Goal: Task Accomplishment & Management: Use online tool/utility

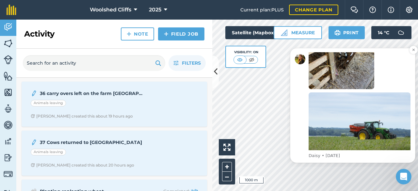
scroll to position [141, 0]
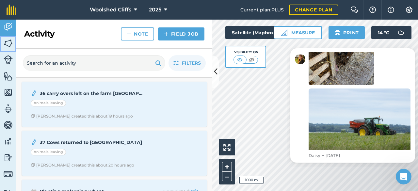
click at [7, 41] on img at bounding box center [8, 44] width 9 height 10
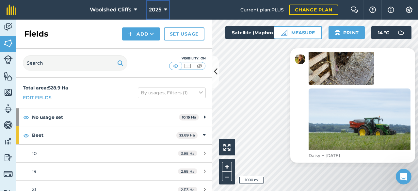
click at [155, 8] on span "2025" at bounding box center [155, 10] width 12 height 8
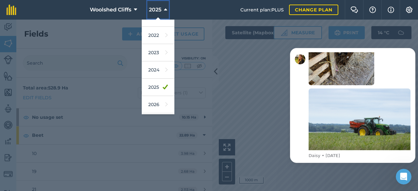
scroll to position [94, 0]
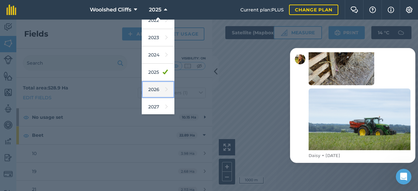
click at [155, 86] on link "2026" at bounding box center [158, 89] width 33 height 17
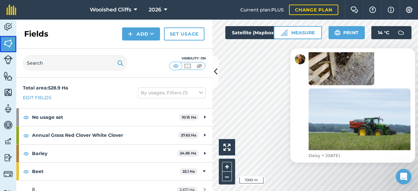
click at [7, 41] on img at bounding box center [8, 44] width 9 height 10
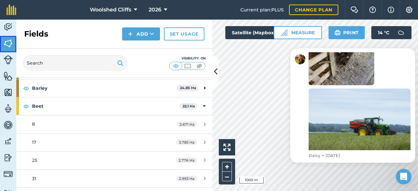
scroll to position [98, 0]
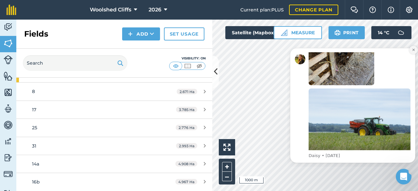
click at [414, 50] on icon "Dismiss notification" at bounding box center [413, 50] width 2 height 2
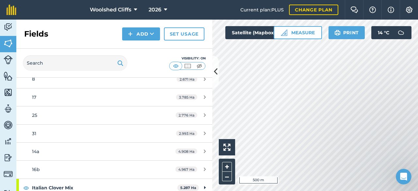
scroll to position [91, 0]
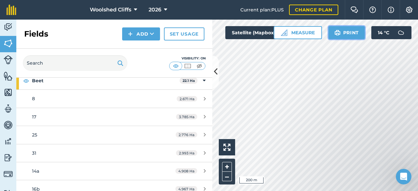
click at [340, 33] on img at bounding box center [337, 33] width 6 height 8
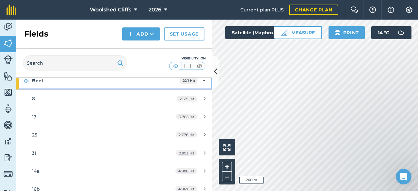
click at [203, 81] on icon at bounding box center [204, 80] width 3 height 7
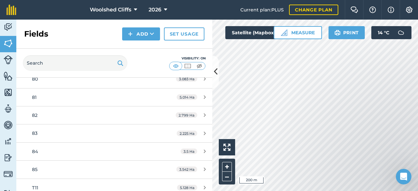
scroll to position [482, 0]
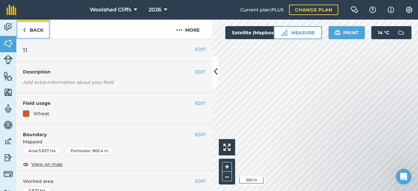
click at [30, 32] on link "Back" at bounding box center [33, 29] width 34 height 19
click at [23, 29] on img at bounding box center [24, 30] width 3 height 8
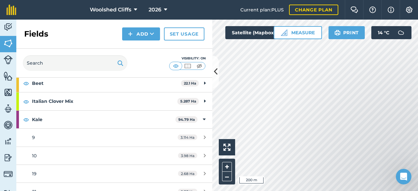
scroll to position [98, 0]
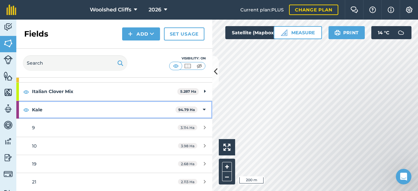
click at [203, 110] on icon at bounding box center [204, 109] width 3 height 7
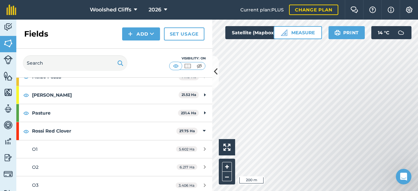
scroll to position [163, 0]
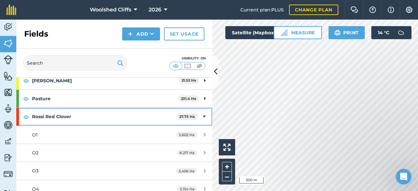
click at [201, 115] on div "Rossi Red Clover 27.75 Ha" at bounding box center [114, 117] width 196 height 18
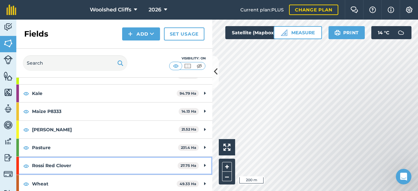
scroll to position [114, 0]
click at [198, 181] on div "Wheat 49.33 Ha" at bounding box center [114, 184] width 196 height 18
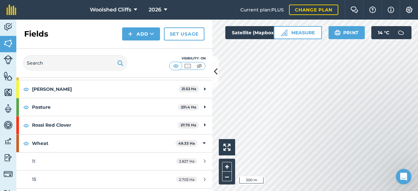
scroll to position [146, 0]
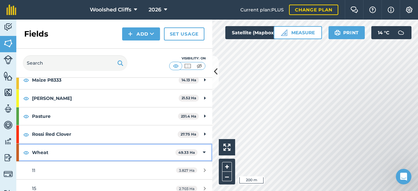
click at [203, 150] on icon at bounding box center [204, 152] width 3 height 7
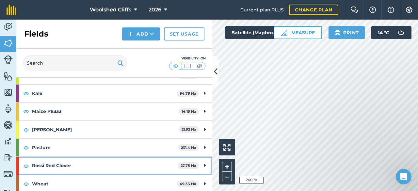
click at [198, 163] on div "Rossi Red Clover 27.75 Ha" at bounding box center [114, 166] width 196 height 18
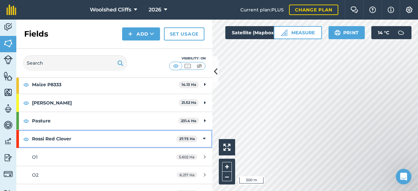
scroll to position [139, 0]
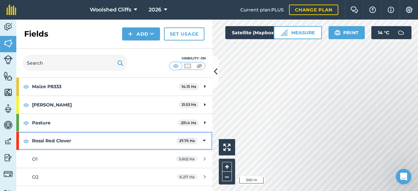
click at [203, 139] on icon at bounding box center [204, 140] width 3 height 7
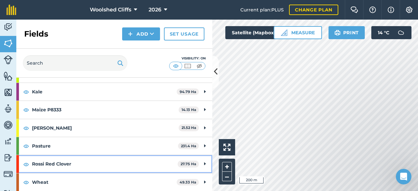
scroll to position [114, 0]
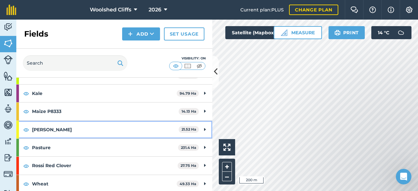
click at [204, 127] on icon at bounding box center [205, 129] width 2 height 7
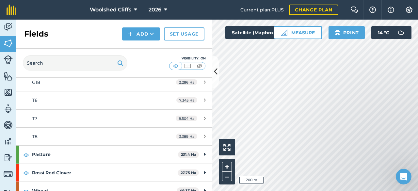
scroll to position [147, 0]
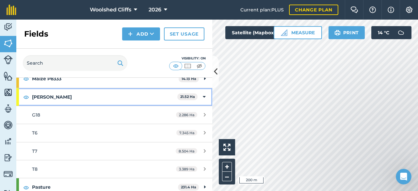
click at [203, 94] on icon at bounding box center [204, 96] width 3 height 7
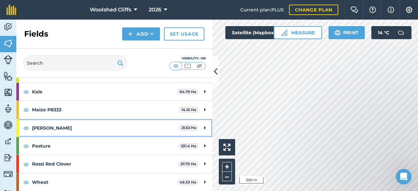
scroll to position [114, 0]
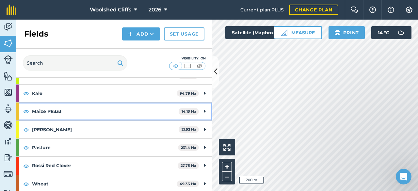
click at [204, 108] on icon at bounding box center [205, 111] width 2 height 7
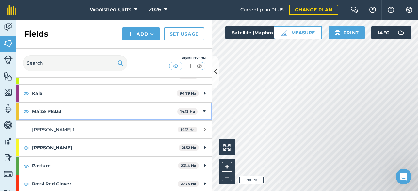
click at [203, 108] on icon at bounding box center [204, 111] width 3 height 7
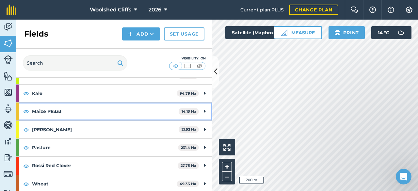
scroll to position [82, 0]
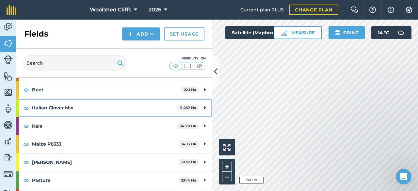
click at [204, 108] on icon at bounding box center [205, 107] width 2 height 7
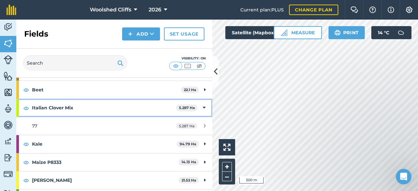
click at [203, 108] on icon at bounding box center [204, 107] width 3 height 7
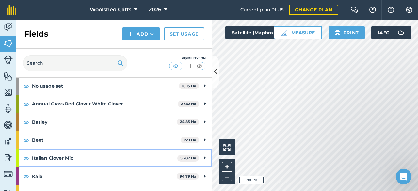
scroll to position [16, 0]
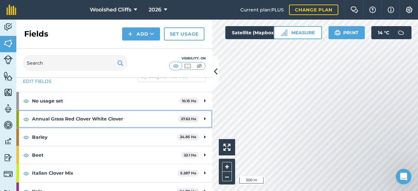
click at [201, 116] on div "Annual Grass Red Clover White Clover 27.62 Ha" at bounding box center [114, 119] width 196 height 18
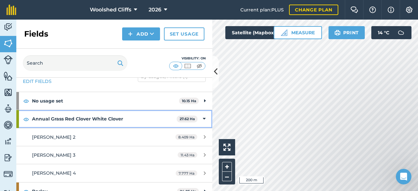
click at [200, 117] on div "Annual Grass Red Clover White Clover 27.62 Ha" at bounding box center [114, 119] width 196 height 18
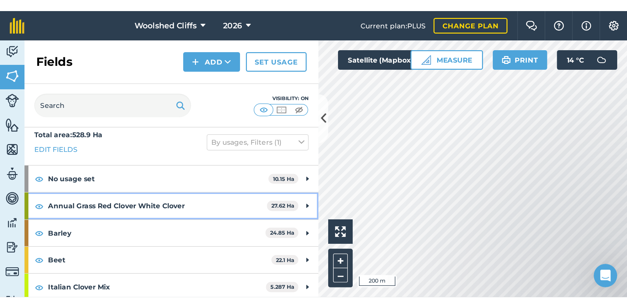
scroll to position [0, 0]
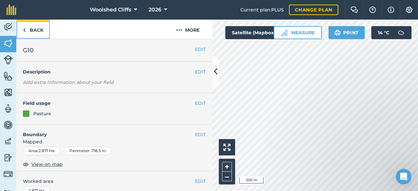
click at [29, 28] on link "Back" at bounding box center [33, 29] width 34 height 19
click at [22, 28] on link "Back" at bounding box center [33, 29] width 34 height 19
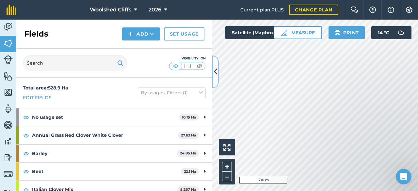
click at [214, 73] on icon at bounding box center [216, 71] width 4 height 11
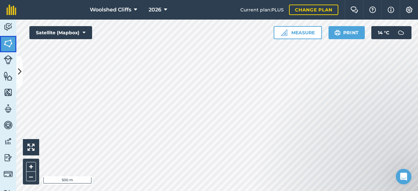
click at [6, 43] on img at bounding box center [8, 44] width 9 height 10
click at [8, 43] on img at bounding box center [8, 44] width 9 height 10
click at [19, 72] on icon at bounding box center [20, 71] width 4 height 11
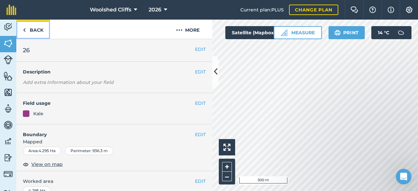
click at [23, 26] on img at bounding box center [24, 30] width 3 height 8
click at [27, 28] on link "Back" at bounding box center [33, 29] width 34 height 19
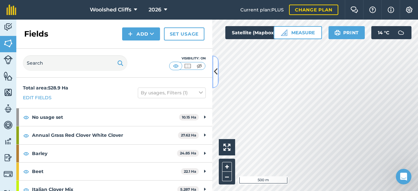
click at [215, 66] on button at bounding box center [215, 71] width 7 height 33
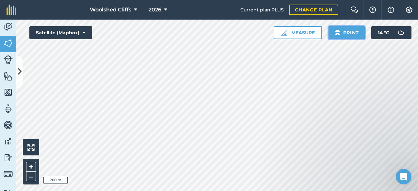
click at [348, 31] on button "Print" at bounding box center [346, 32] width 37 height 13
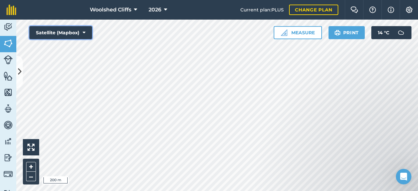
click at [84, 29] on icon at bounding box center [84, 32] width 3 height 7
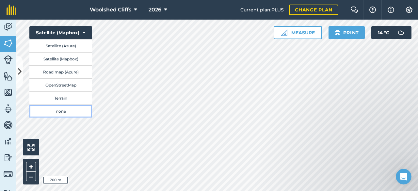
click at [54, 110] on button "none" at bounding box center [60, 110] width 63 height 13
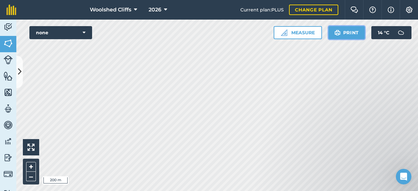
click at [345, 31] on button "Print" at bounding box center [346, 32] width 37 height 13
drag, startPoint x: 7, startPoint y: 76, endPoint x: 6, endPoint y: 71, distance: 4.6
click at [6, 71] on img at bounding box center [8, 76] width 9 height 10
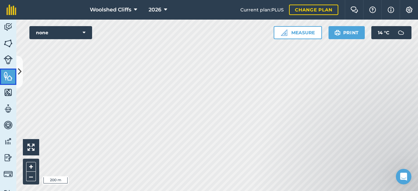
click at [7, 73] on img at bounding box center [8, 76] width 9 height 10
click at [20, 70] on icon at bounding box center [20, 71] width 4 height 11
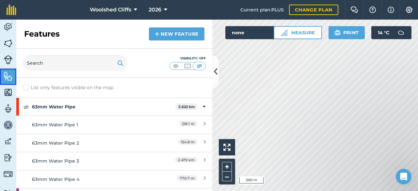
click at [5, 75] on img at bounding box center [8, 76] width 9 height 10
click at [9, 89] on img at bounding box center [8, 92] width 9 height 10
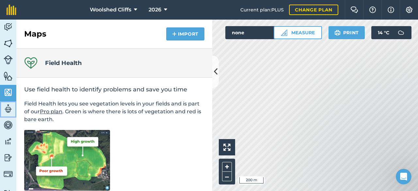
click at [5, 105] on img at bounding box center [8, 109] width 9 height 10
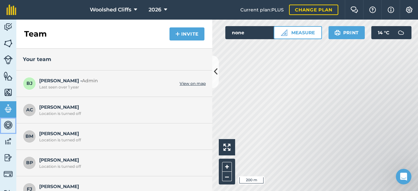
click at [8, 125] on img at bounding box center [8, 125] width 9 height 10
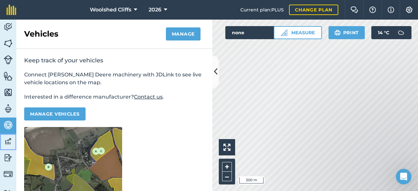
click at [5, 139] on img at bounding box center [8, 141] width 9 height 10
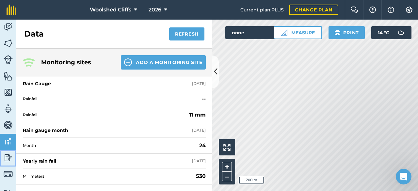
click at [4, 156] on img at bounding box center [8, 158] width 9 height 10
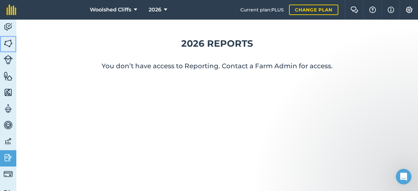
click at [10, 42] on img at bounding box center [8, 44] width 9 height 10
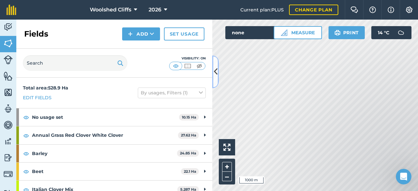
click at [217, 70] on icon at bounding box center [216, 71] width 4 height 11
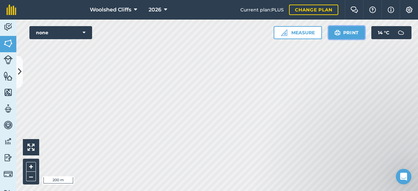
click at [343, 30] on button "Print" at bounding box center [346, 32] width 37 height 13
click at [342, 30] on button "Print" at bounding box center [346, 32] width 37 height 13
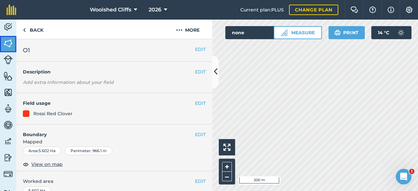
click at [12, 42] on img at bounding box center [8, 44] width 9 height 10
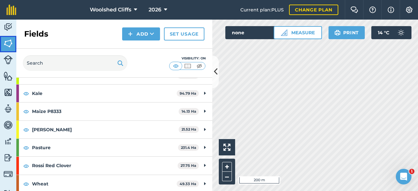
scroll to position [114, 0]
click at [204, 182] on icon at bounding box center [205, 183] width 2 height 7
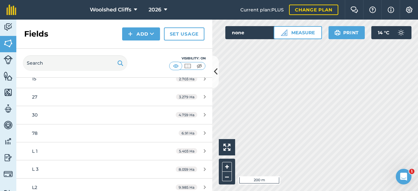
scroll to position [276, 0]
